Goal: Task Accomplishment & Management: Complete application form

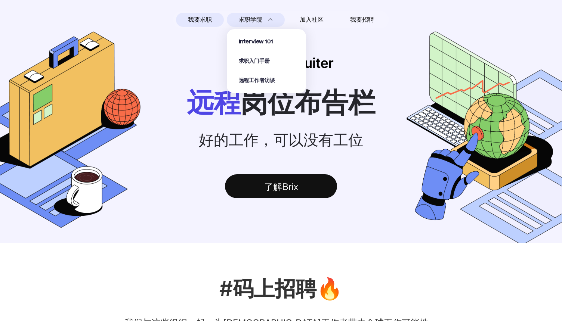
click at [252, 18] on span "求职学院" at bounding box center [251, 19] width 24 height 9
click at [253, 41] on span "Interview 101" at bounding box center [256, 42] width 34 height 9
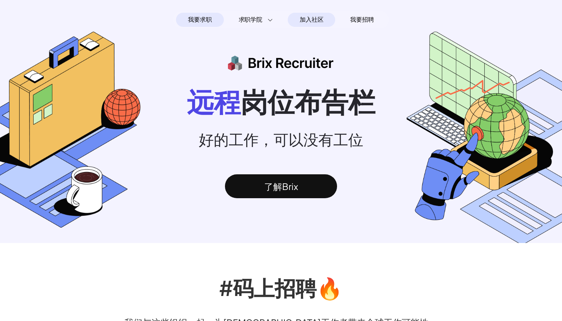
click at [315, 22] on span "加入社区" at bounding box center [311, 20] width 24 height 12
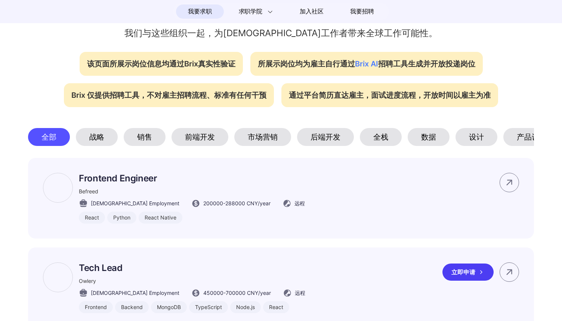
scroll to position [315, 0]
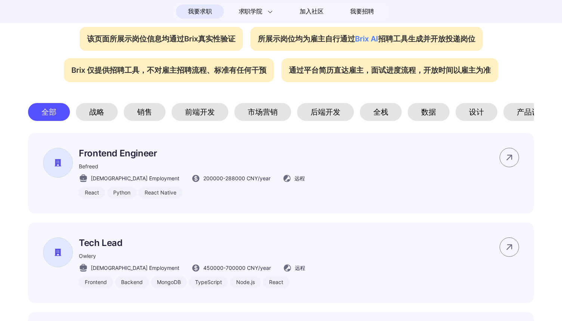
click at [387, 111] on div "全栈" at bounding box center [381, 112] width 42 height 18
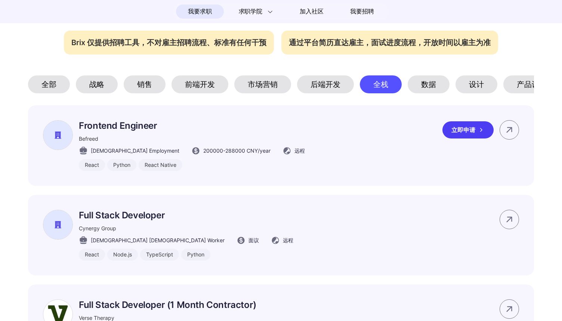
scroll to position [371, 0]
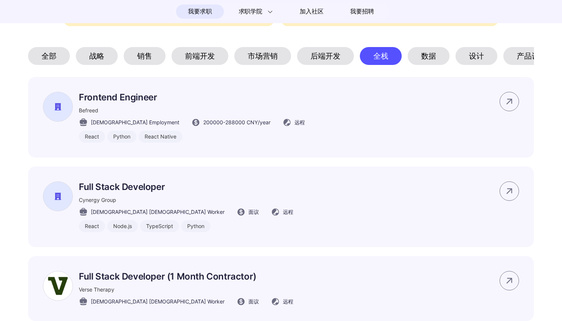
click at [323, 57] on div "后端开发" at bounding box center [325, 56] width 57 height 18
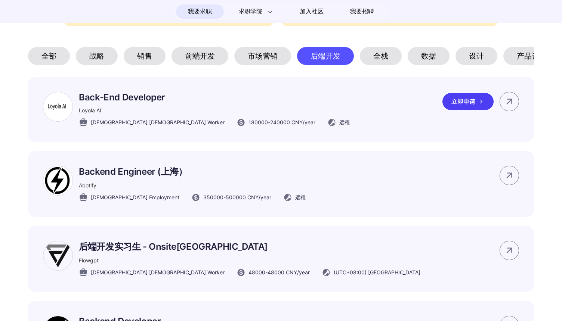
click at [483, 108] on div "立即申请" at bounding box center [467, 101] width 51 height 17
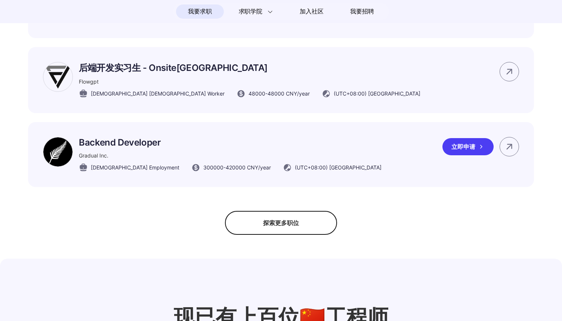
scroll to position [583, 0]
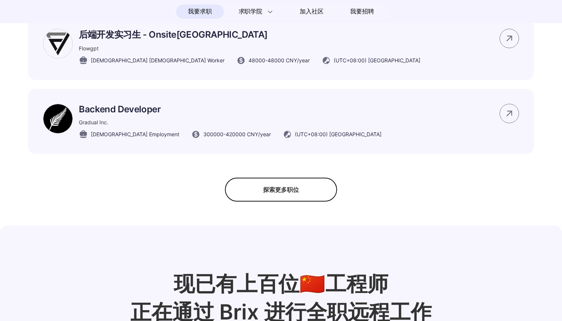
click at [303, 187] on div "探索更多职位" at bounding box center [281, 190] width 112 height 24
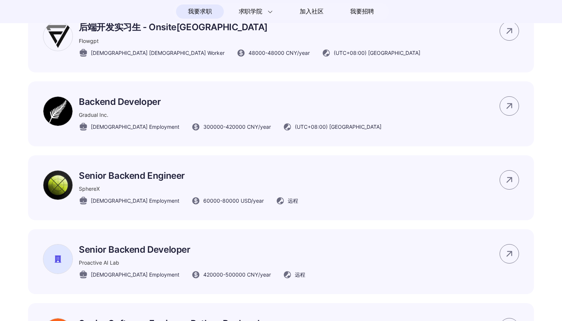
scroll to position [576, 0]
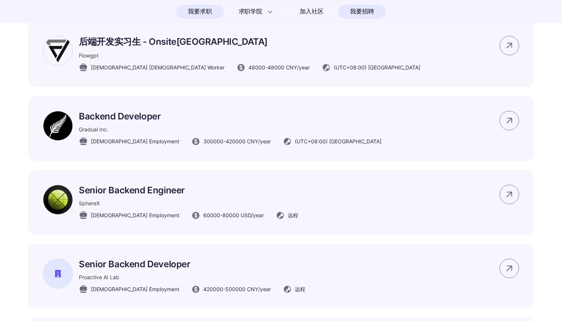
click at [373, 12] on span "我要招聘" at bounding box center [362, 11] width 24 height 9
click at [314, 10] on span "加入社区" at bounding box center [311, 12] width 24 height 12
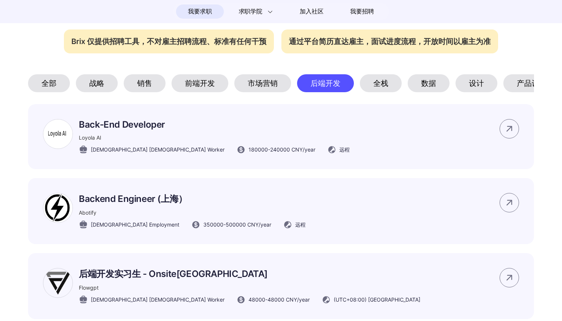
scroll to position [298, 0]
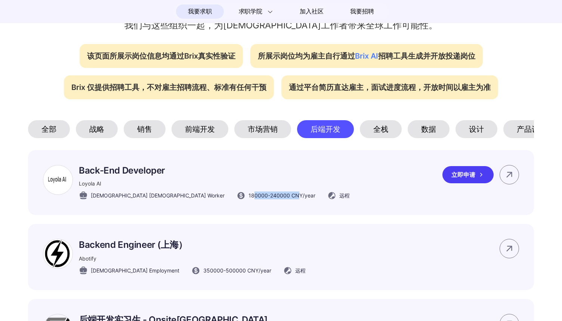
drag, startPoint x: 182, startPoint y: 198, endPoint x: 232, endPoint y: 198, distance: 49.3
click at [248, 198] on span "180000 - 240000 CNY /year" at bounding box center [281, 196] width 67 height 8
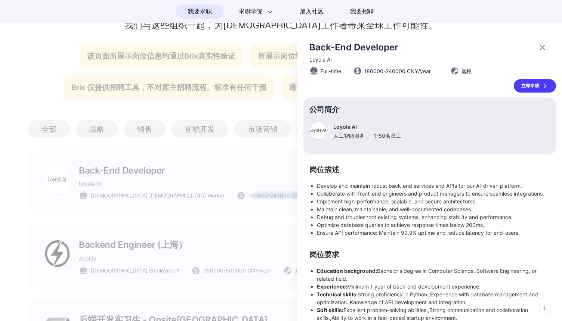
scroll to position [10, 0]
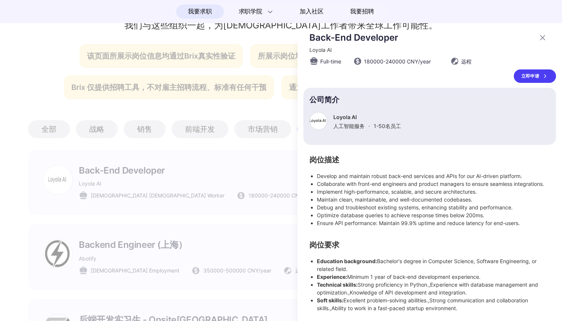
click at [543, 35] on icon at bounding box center [542, 37] width 9 height 9
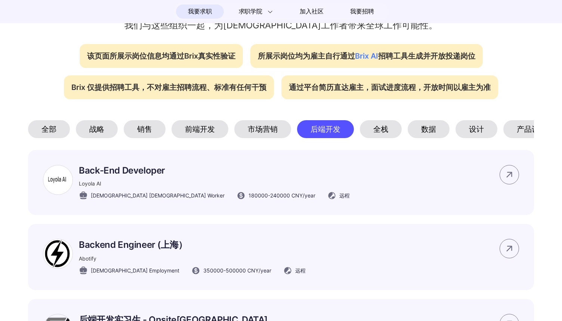
click at [373, 132] on div "全栈" at bounding box center [381, 129] width 42 height 18
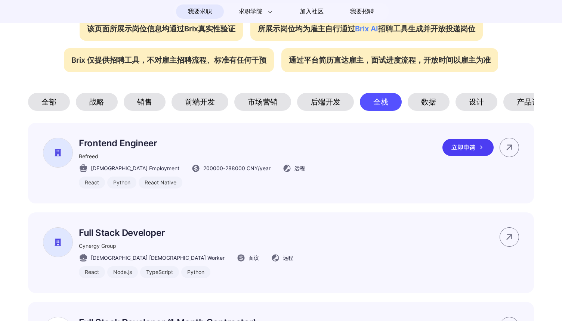
scroll to position [324, 0]
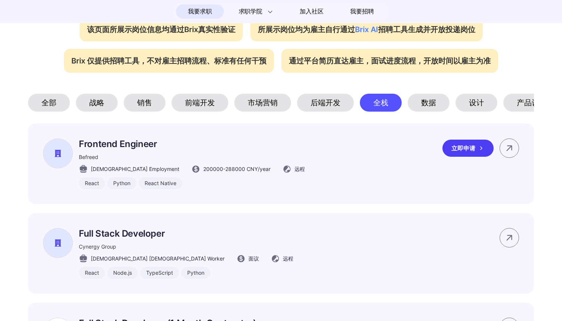
click at [272, 146] on div "Frontend Engineer Befreed [DEMOGRAPHIC_DATA] Employment 200000 - 288000 CNY /ye…" at bounding box center [281, 164] width 506 height 81
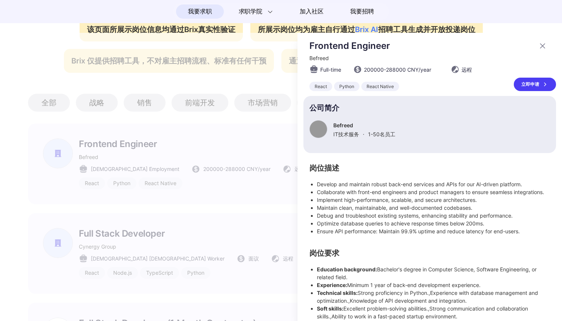
scroll to position [0, 0]
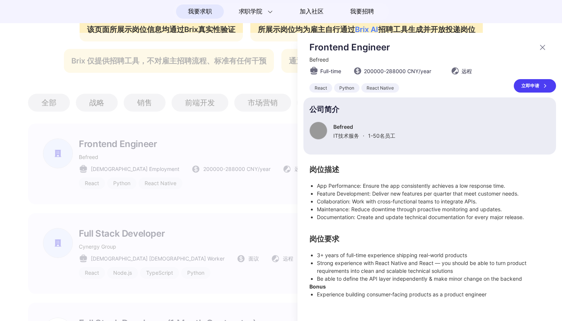
click at [239, 221] on div at bounding box center [281, 177] width 562 height 288
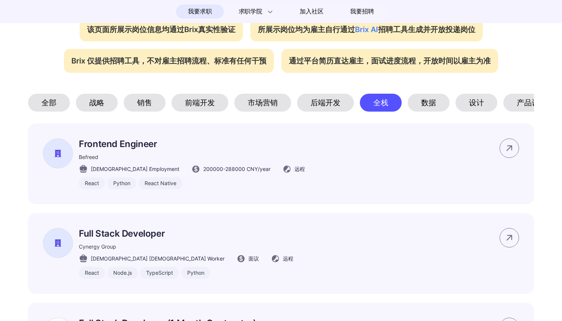
drag, startPoint x: 232, startPoint y: 231, endPoint x: 258, endPoint y: 239, distance: 26.6
click at [232, 231] on div "Full Stack Developer Cynergy Group [DEMOGRAPHIC_DATA] [DEMOGRAPHIC_DATA] Worker…" at bounding box center [281, 253] width 506 height 81
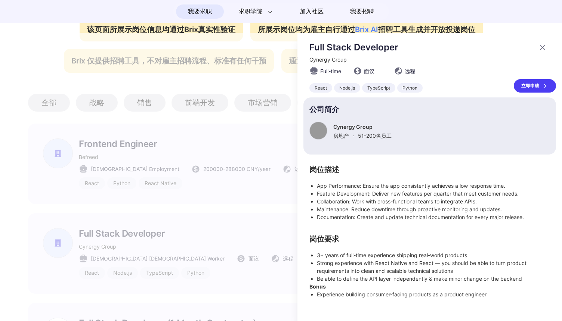
click at [276, 241] on div at bounding box center [281, 177] width 562 height 288
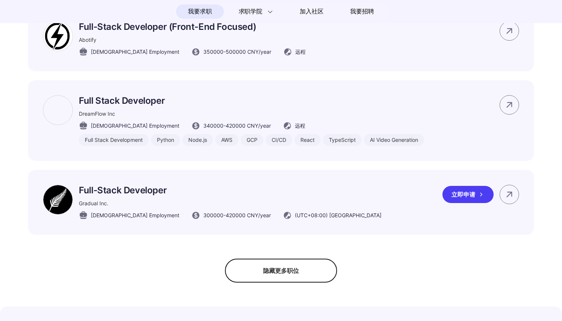
scroll to position [767, 0]
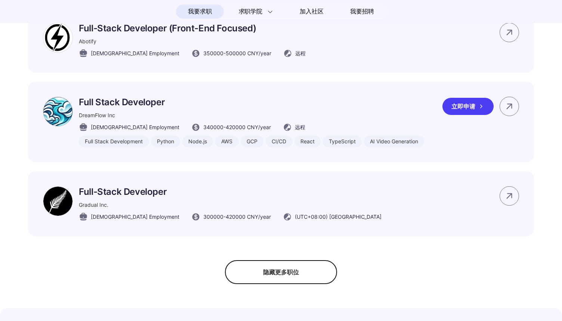
click at [261, 116] on div "DreamFlow Inc" at bounding box center [251, 115] width 345 height 8
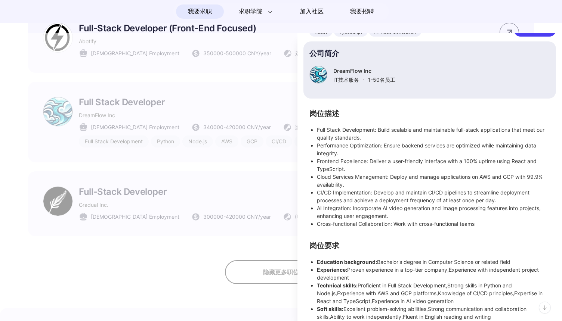
scroll to position [72, 0]
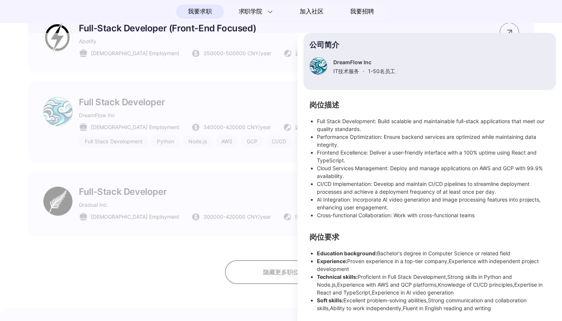
click at [405, 3] on nav "我要求职 求职学院 Interview 101 求职入门手册 远程工作者访谈 加入社区 我要招聘" at bounding box center [281, 11] width 562 height 23
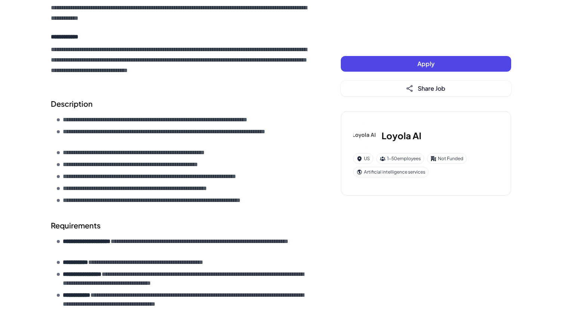
scroll to position [146, 0]
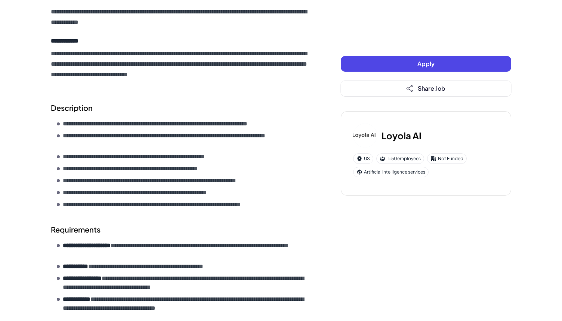
click at [113, 123] on p "**********" at bounding box center [179, 123] width 233 height 9
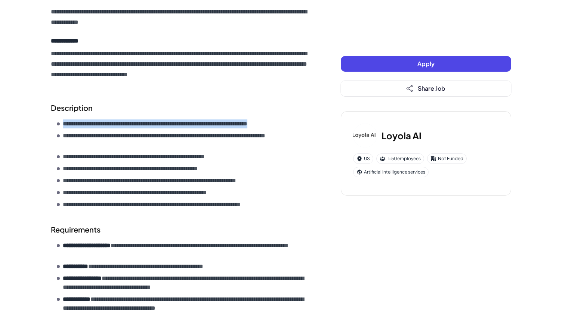
click at [114, 123] on p "**********" at bounding box center [179, 123] width 233 height 9
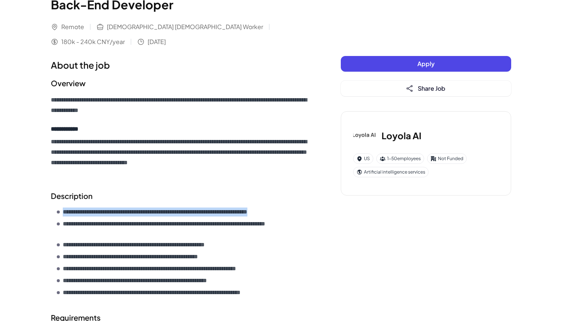
scroll to position [0, 0]
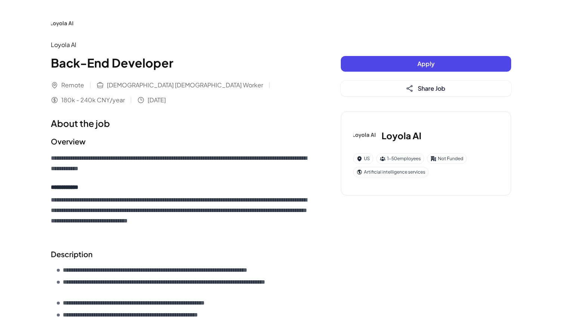
click at [203, 117] on h1 "About the job" at bounding box center [181, 123] width 260 height 13
